Goal: Navigation & Orientation: Find specific page/section

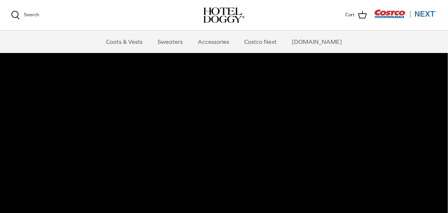
scroll to position [59, 0]
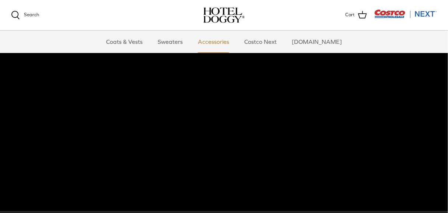
click at [226, 42] on link "Accessories" at bounding box center [213, 42] width 45 height 22
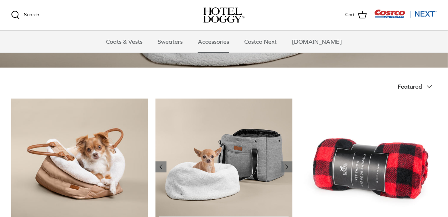
scroll to position [93, 0]
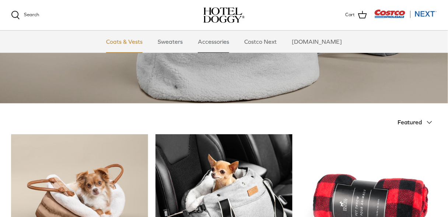
click at [140, 42] on link "Coats & Vests" at bounding box center [124, 42] width 50 height 22
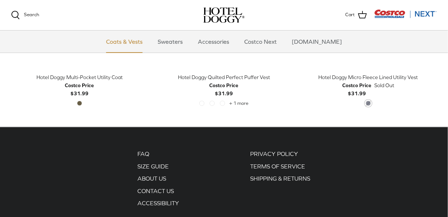
scroll to position [1444, 0]
